Goal: Register for event/course

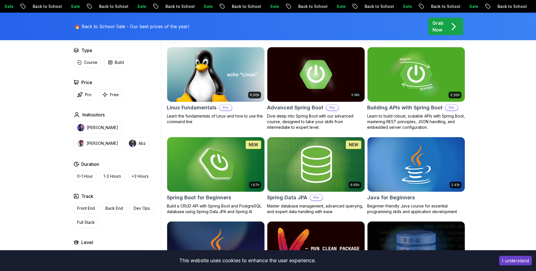
scroll to position [172, 0]
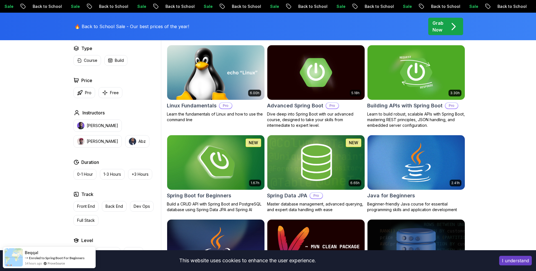
click at [207, 165] on img at bounding box center [216, 162] width 102 height 57
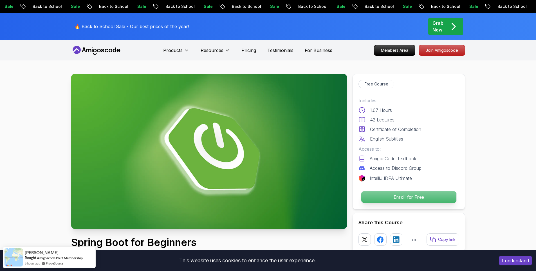
click at [380, 194] on p "Enroll for Free" at bounding box center [408, 197] width 95 height 12
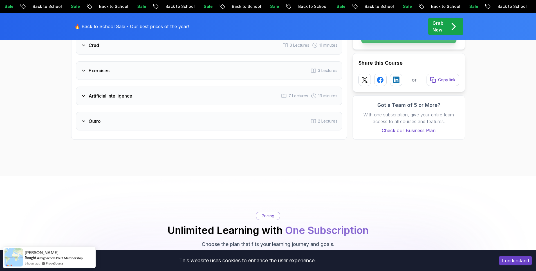
scroll to position [1145, 0]
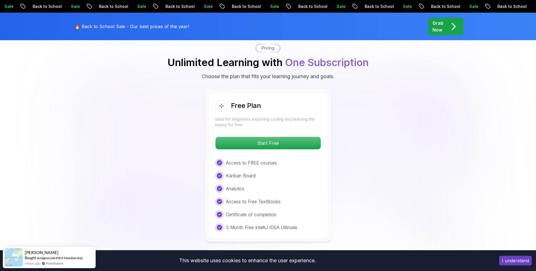
click at [263, 137] on p "Start Free" at bounding box center [268, 143] width 100 height 12
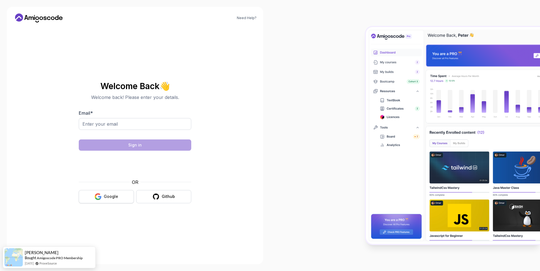
click at [106, 203] on button "Google" at bounding box center [106, 196] width 55 height 13
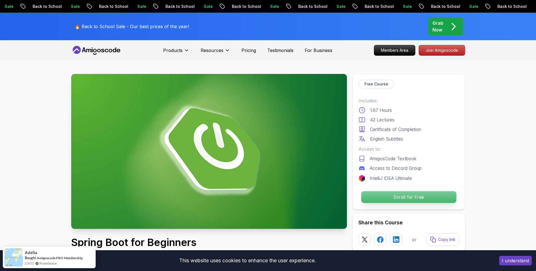
click at [394, 197] on p "Enroll for Free" at bounding box center [408, 197] width 95 height 12
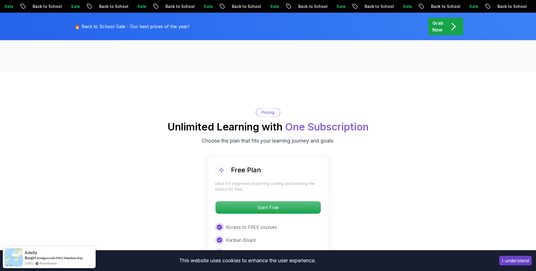
scroll to position [1145, 0]
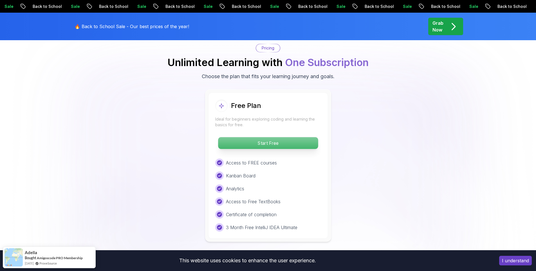
click at [255, 140] on p "Start Free" at bounding box center [268, 143] width 100 height 12
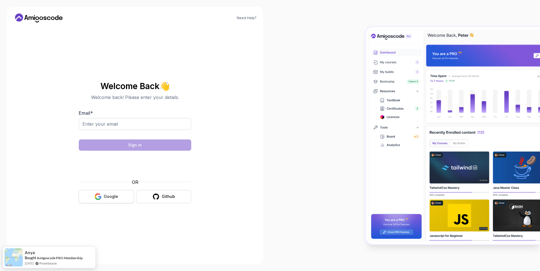
click at [117, 194] on div "Google" at bounding box center [111, 197] width 14 height 6
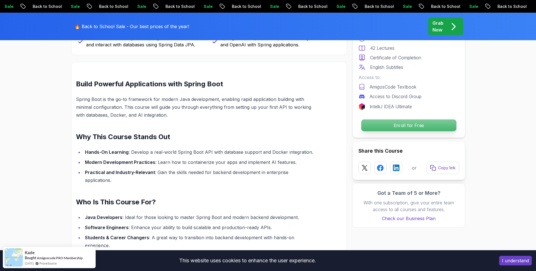
click at [424, 122] on p "Enroll for Free" at bounding box center [408, 126] width 95 height 12
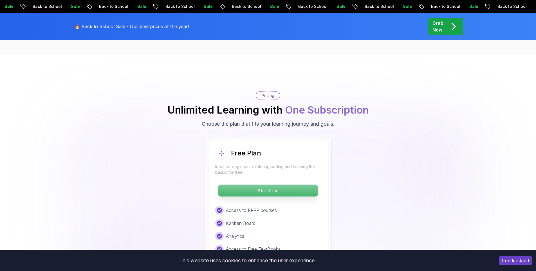
scroll to position [1097, 0]
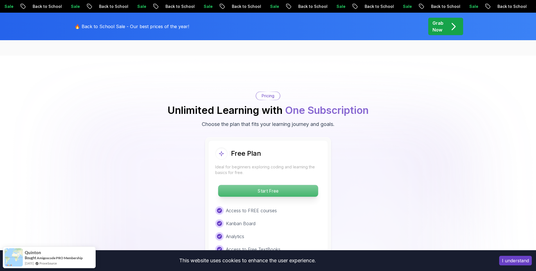
click at [251, 185] on p "Start Free" at bounding box center [268, 191] width 100 height 12
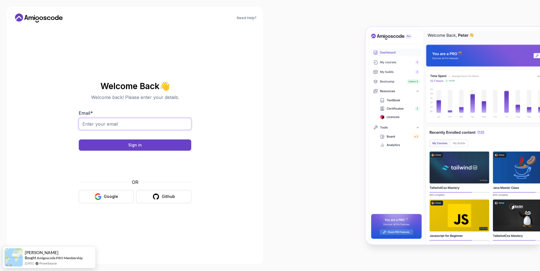
click at [116, 123] on input "Email *" at bounding box center [135, 124] width 113 height 12
type input "[EMAIL_ADDRESS][DOMAIN_NAME]"
click at [119, 144] on button "Sign in" at bounding box center [135, 145] width 113 height 11
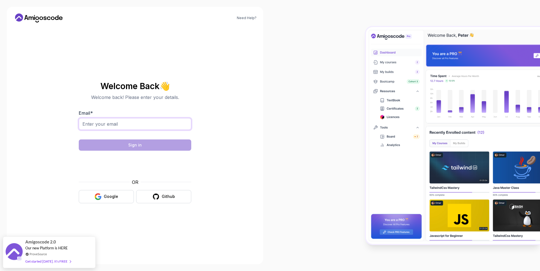
click at [110, 127] on input "Email *" at bounding box center [135, 124] width 113 height 12
type input "nigihayami_kohaku@mail.ru"
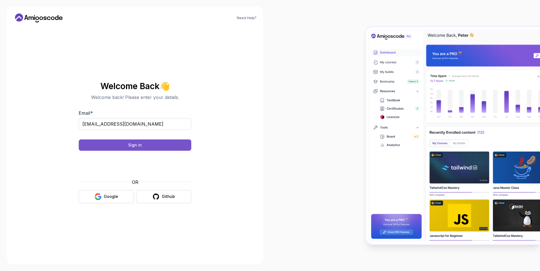
click at [156, 149] on button "Sign in" at bounding box center [135, 145] width 113 height 11
